Goal: Check status: Check status

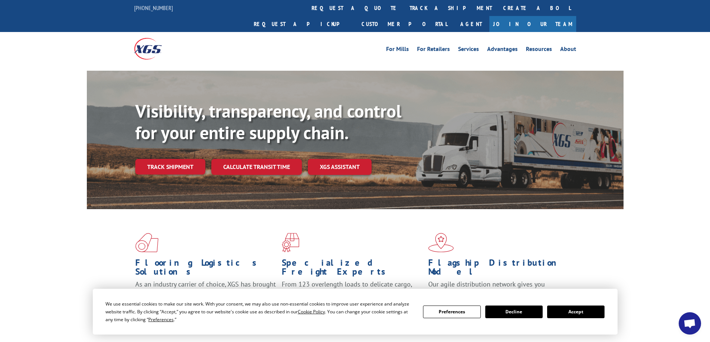
click at [582, 312] on button "Accept" at bounding box center [575, 312] width 57 height 13
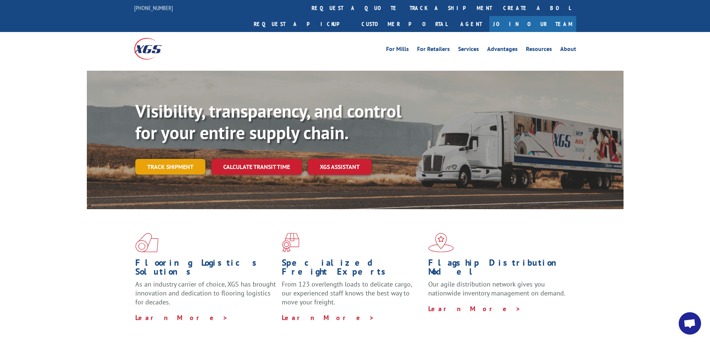
click at [165, 159] on link "Track shipment" at bounding box center [170, 167] width 70 height 16
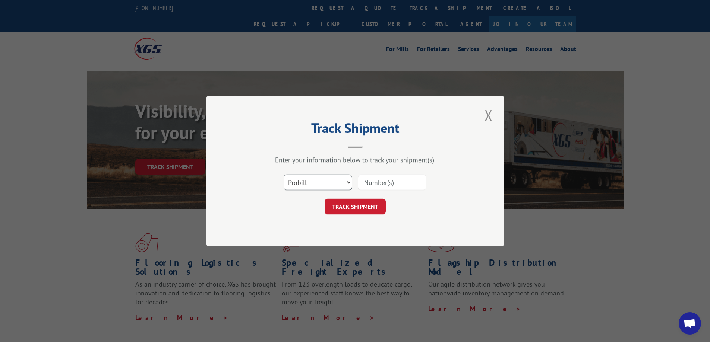
click at [302, 185] on select "Select category... Probill BOL PO" at bounding box center [317, 183] width 69 height 16
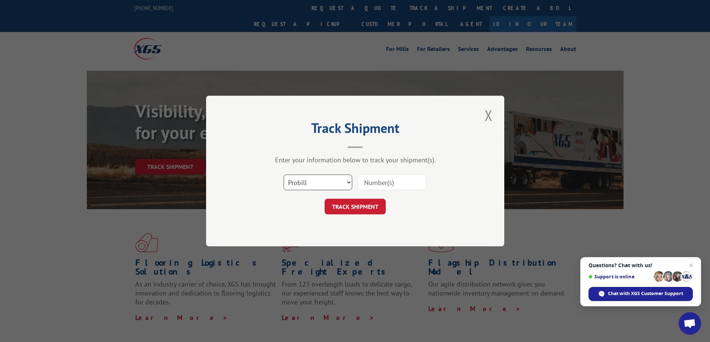
select select "bol"
click at [283, 175] on select "Select category... Probill BOL PO" at bounding box center [317, 183] width 69 height 16
click at [386, 180] on input at bounding box center [392, 183] width 69 height 16
paste input "5938636"
type input "5938636"
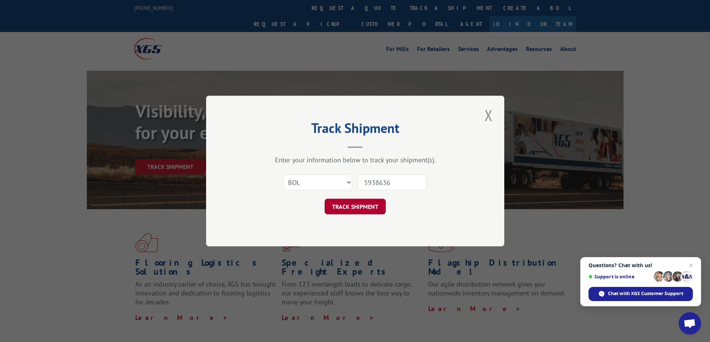
click at [362, 206] on button "TRACK SHIPMENT" at bounding box center [354, 207] width 61 height 16
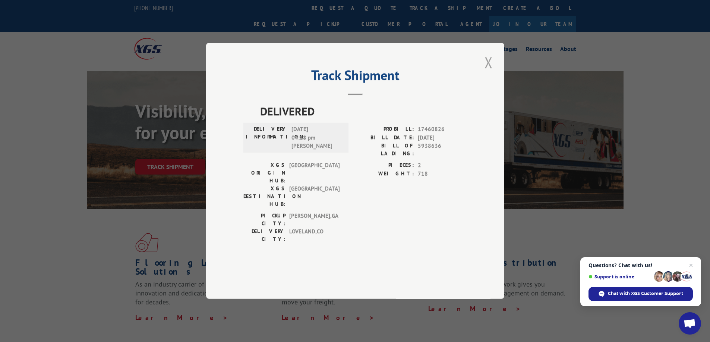
click at [488, 73] on button "Close modal" at bounding box center [488, 62] width 13 height 20
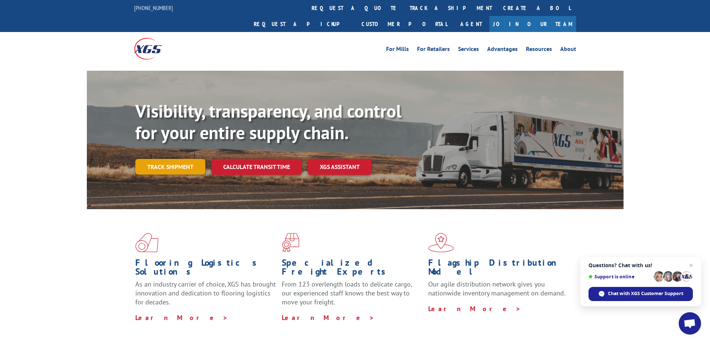
click at [174, 159] on link "Track shipment" at bounding box center [170, 167] width 70 height 16
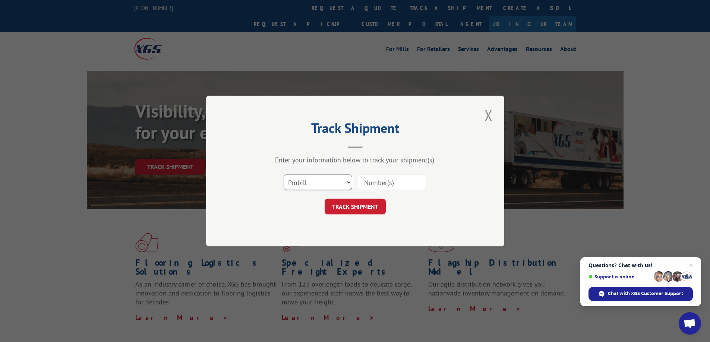
click at [302, 182] on select "Select category... Probill BOL PO" at bounding box center [317, 183] width 69 height 16
select select "bol"
click at [283, 175] on select "Select category... Probill BOL PO" at bounding box center [317, 183] width 69 height 16
click at [377, 186] on input at bounding box center [392, 183] width 69 height 16
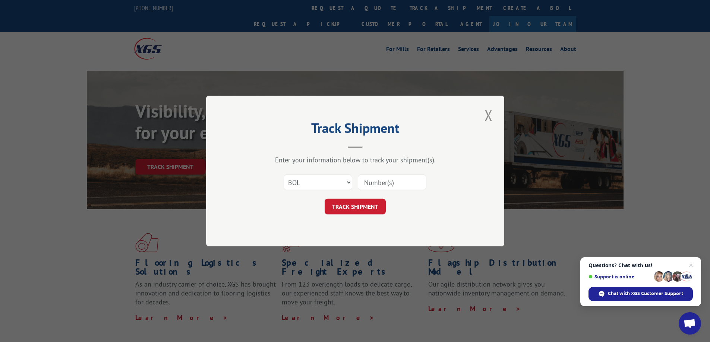
paste input "12509438"
type input "12509438"
click at [299, 180] on select "Select category... Probill BOL PO" at bounding box center [317, 183] width 69 height 16
select select "po"
click at [283, 175] on select "Select category... Probill BOL PO" at bounding box center [317, 183] width 69 height 16
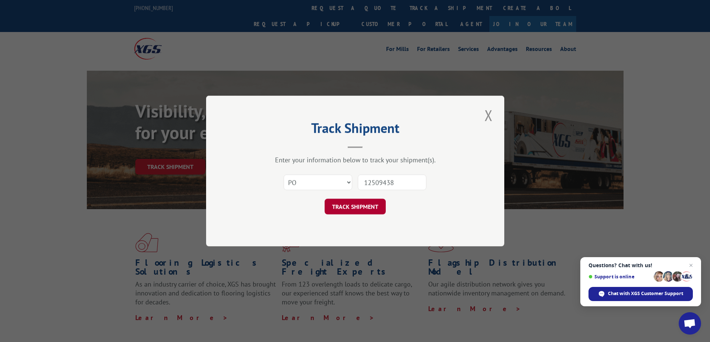
click at [350, 209] on button "TRACK SHIPMENT" at bounding box center [354, 207] width 61 height 16
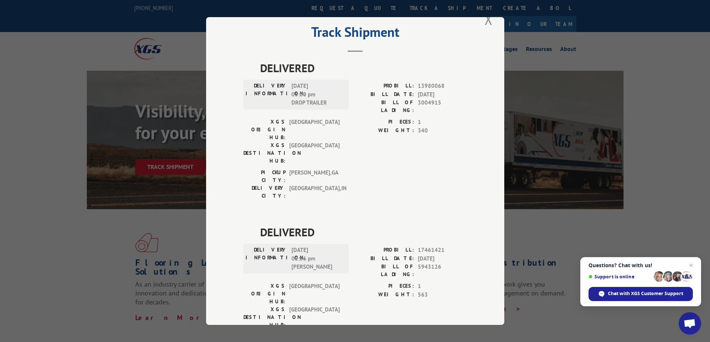
scroll to position [28, 0]
